Goal: Find contact information: Find contact information

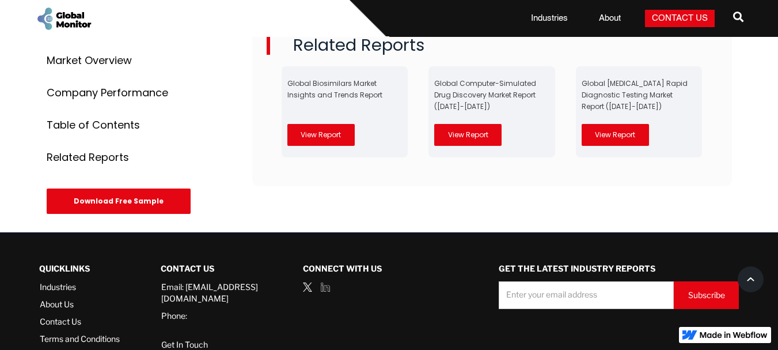
scroll to position [5959, 0]
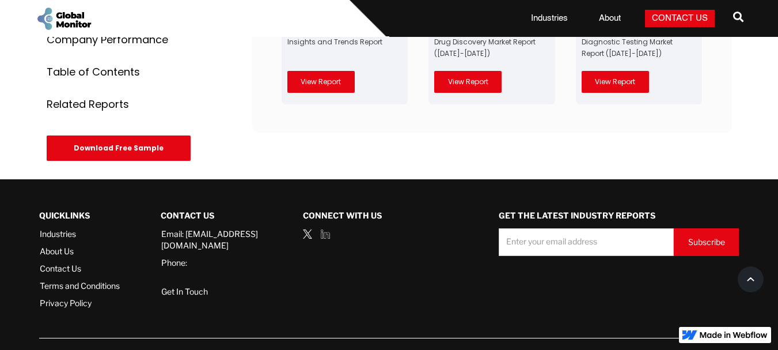
click at [195, 228] on div "Contact Us Email: [EMAIL_ADDRESS][DOMAIN_NAME] Phone: Get In Touch Connect with…" at bounding box center [217, 259] width 113 height 112
click at [62, 263] on link "Contact Us" at bounding box center [80, 269] width 80 height 12
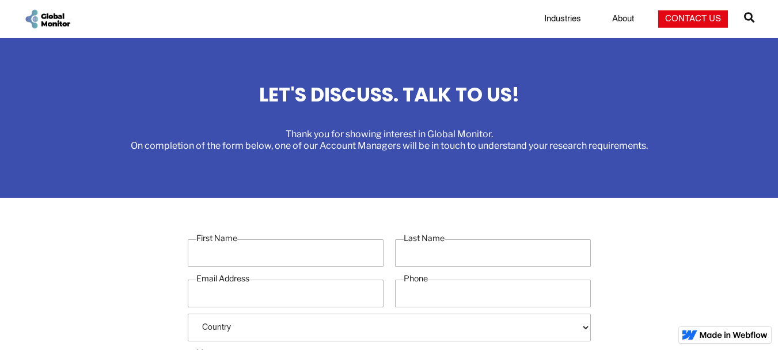
scroll to position [461, 0]
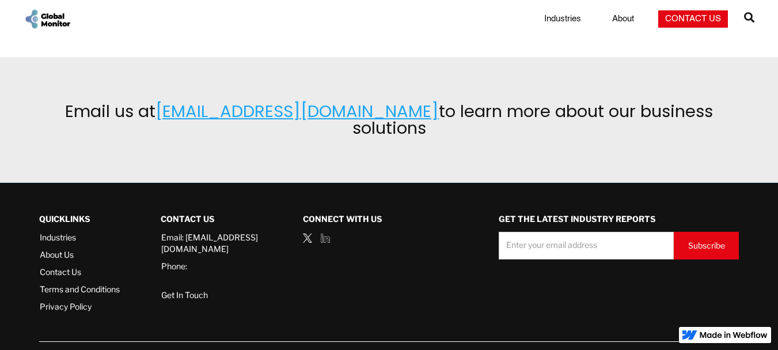
click at [55, 249] on link "About Us" at bounding box center [80, 255] width 80 height 12
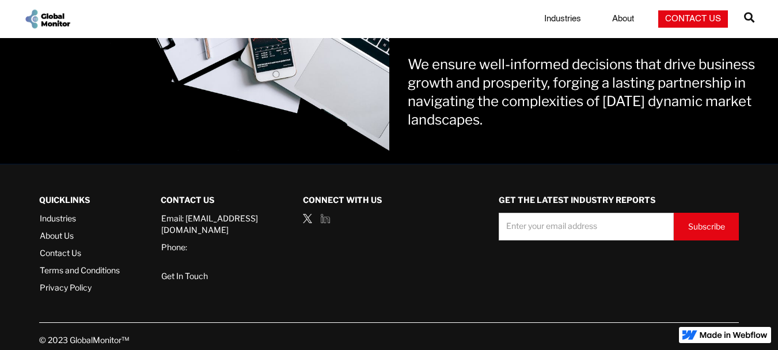
scroll to position [946, 0]
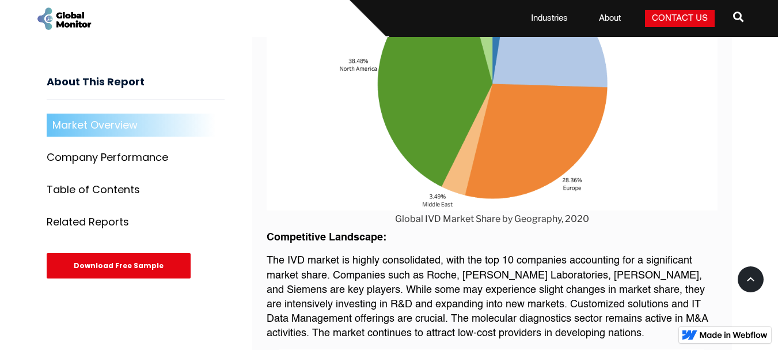
scroll to position [2247, 0]
